Goal: Task Accomplishment & Management: Use online tool/utility

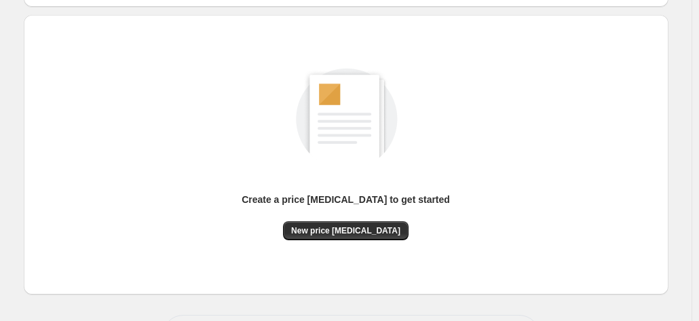
scroll to position [136, 0]
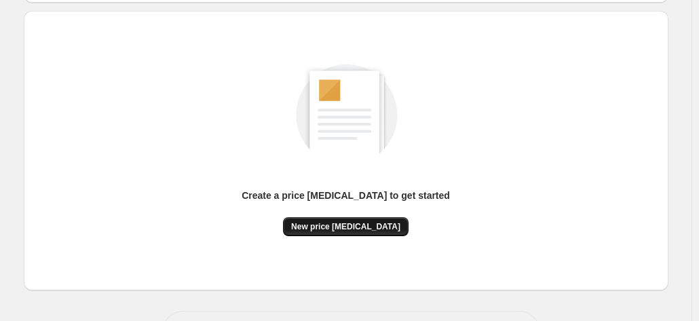
click at [331, 229] on span "New price [MEDICAL_DATA]" at bounding box center [345, 226] width 109 height 11
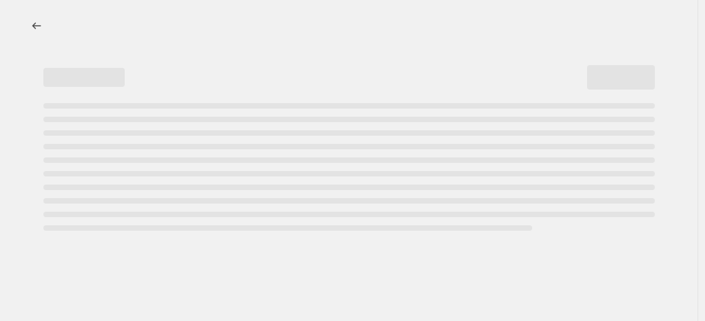
select select "percentage"
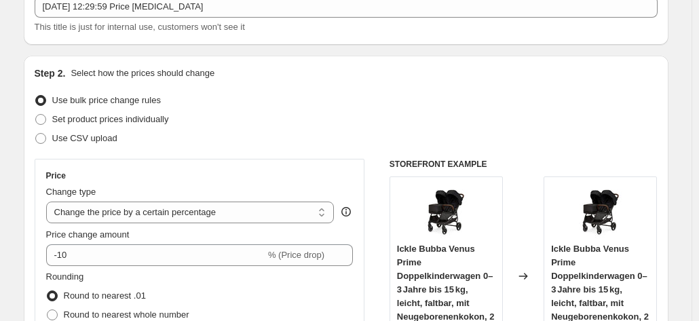
scroll to position [136, 0]
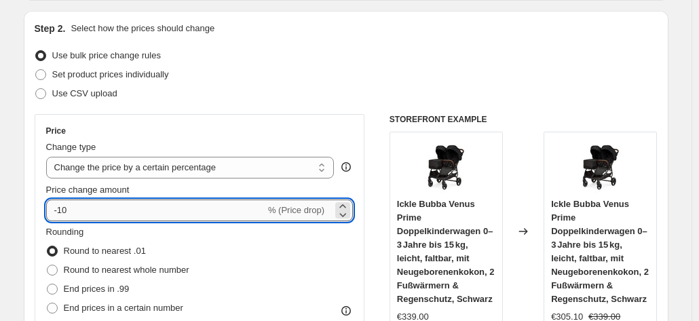
click at [80, 214] on input "-10" at bounding box center [155, 210] width 219 height 22
type input "-1"
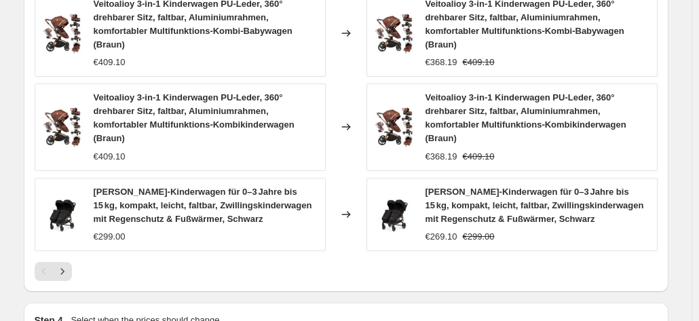
scroll to position [1162, 0]
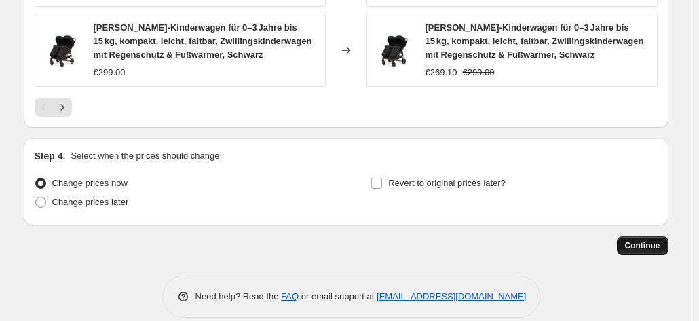
type input "-25"
click at [654, 236] on button "Continue" at bounding box center [642, 245] width 52 height 19
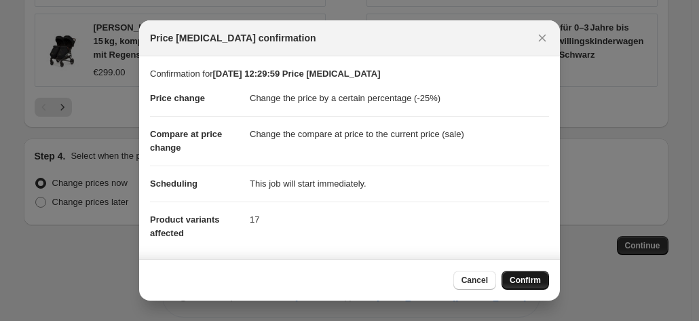
click at [526, 279] on span "Confirm" at bounding box center [524, 280] width 31 height 11
